Goal: Information Seeking & Learning: Learn about a topic

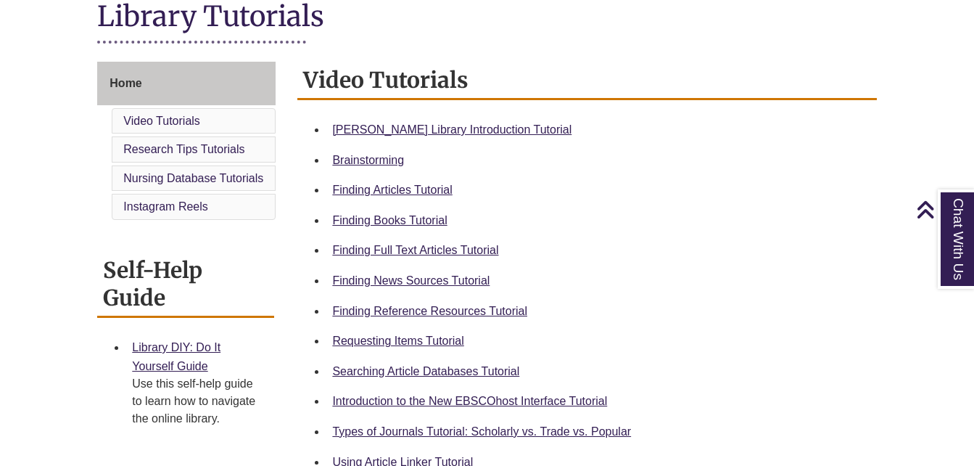
scroll to position [363, 0]
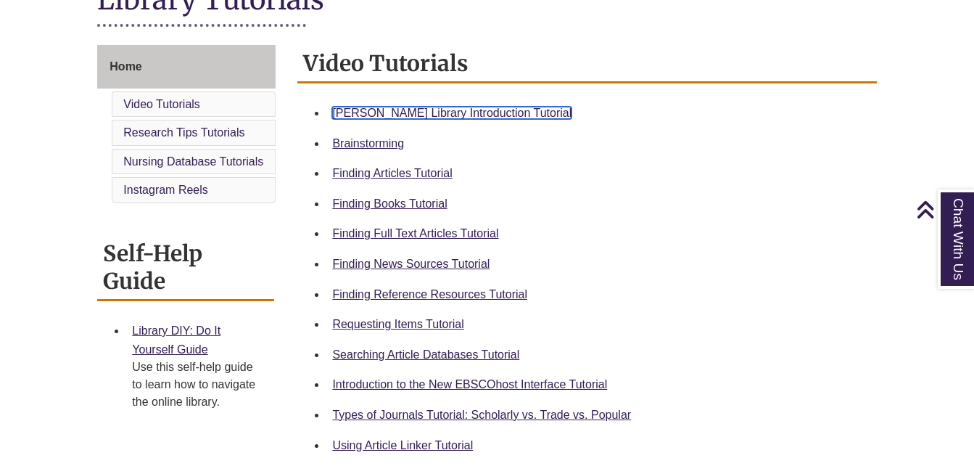
click at [495, 112] on link "[PERSON_NAME] Library Introduction Tutorial" at bounding box center [451, 113] width 239 height 12
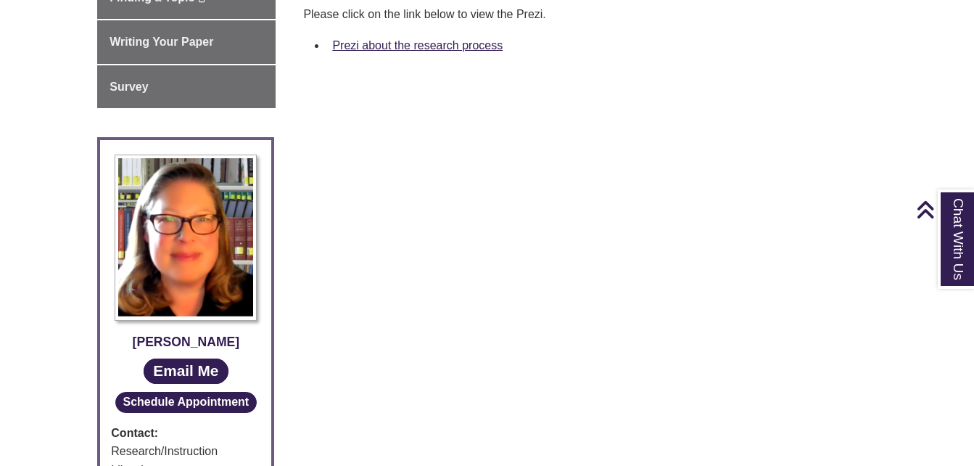
scroll to position [580, 0]
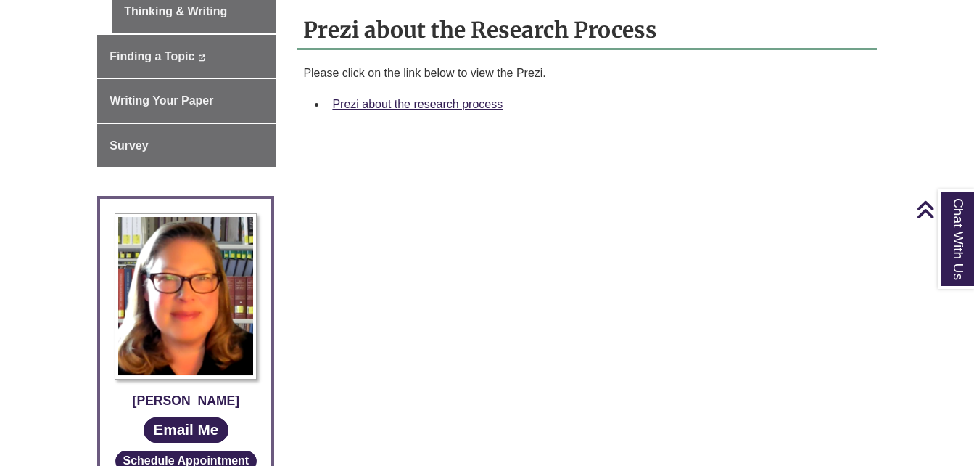
click at [445, 95] on div "Prezi about the research process" at bounding box center [598, 104] width 532 height 19
click at [449, 98] on link "Prezi about the research process" at bounding box center [417, 104] width 170 height 12
